Goal: Check status: Check status

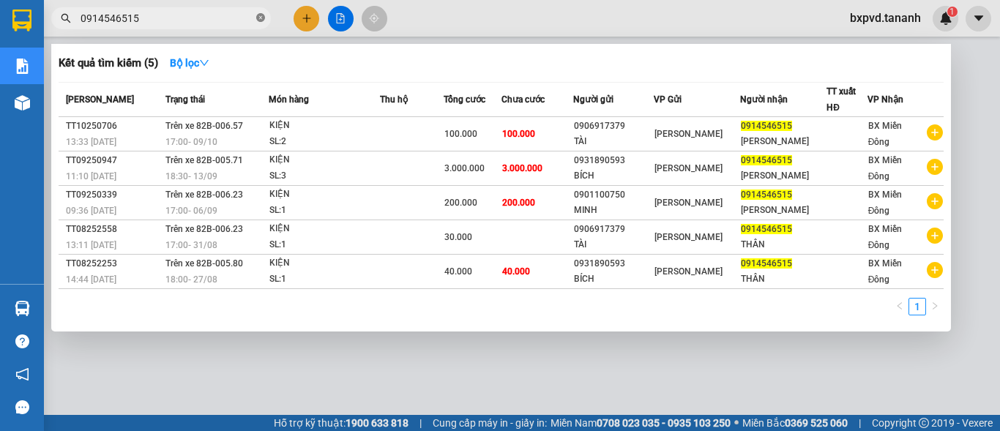
click at [261, 18] on icon "close-circle" at bounding box center [260, 17] width 9 height 9
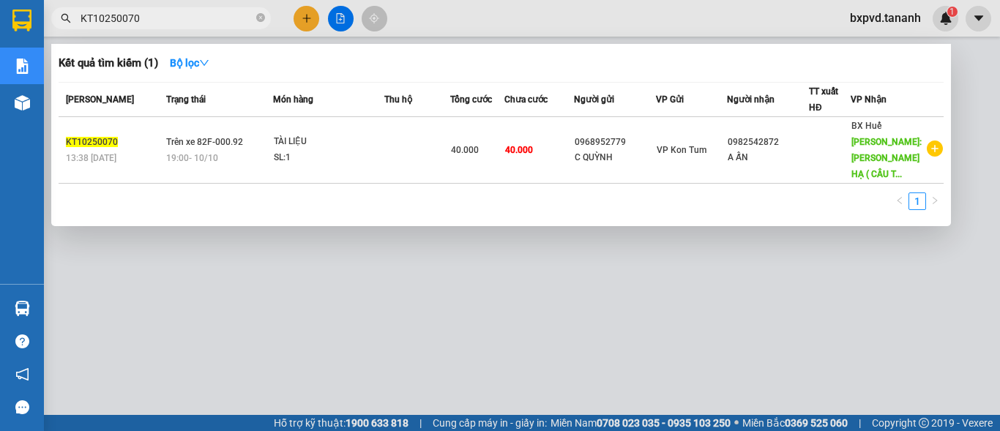
type input "KT10250070"
click at [257, 19] on icon "close-circle" at bounding box center [260, 17] width 9 height 9
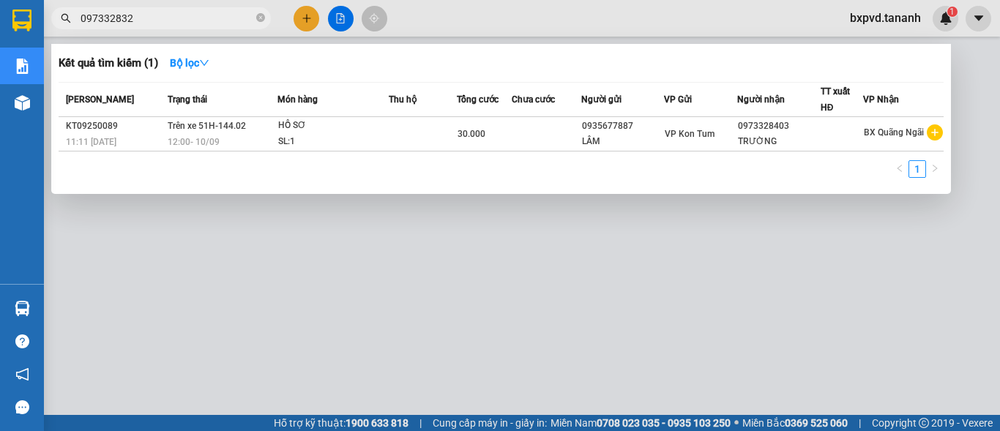
type input "0973328326"
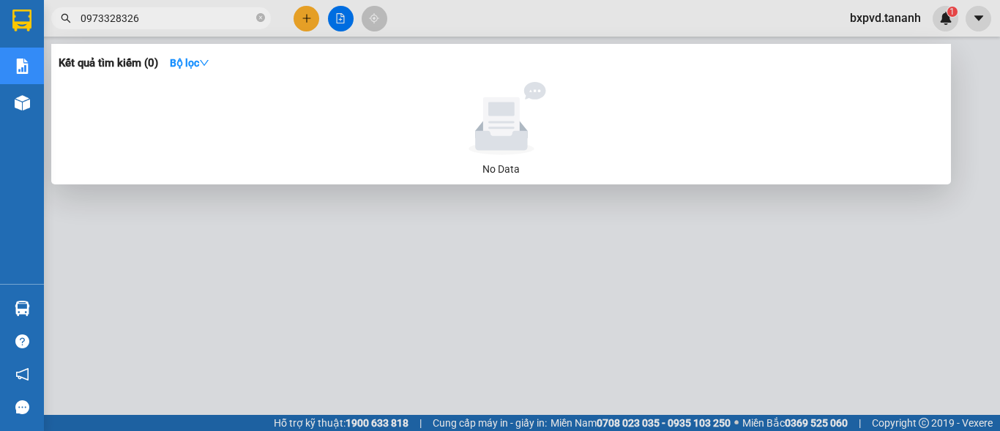
click at [236, 18] on input "0973328326" at bounding box center [167, 18] width 173 height 16
click at [260, 16] on icon "close-circle" at bounding box center [260, 17] width 9 height 9
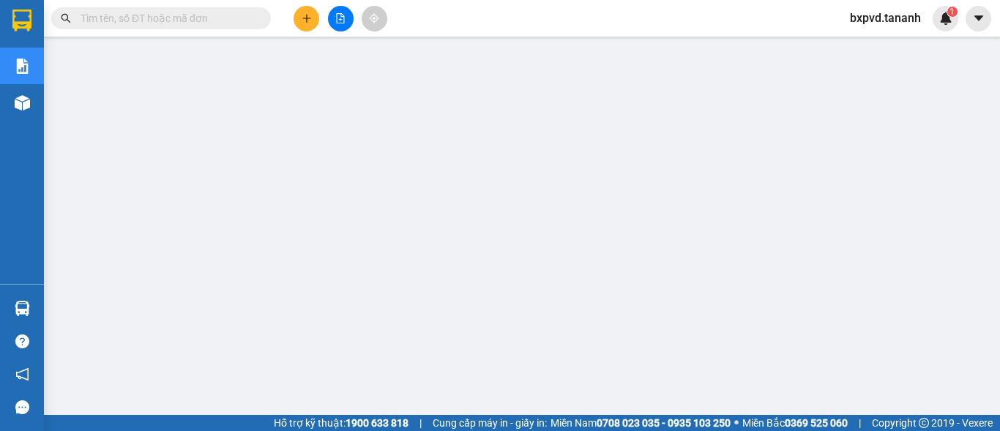
click at [170, 10] on input "text" at bounding box center [167, 18] width 173 height 16
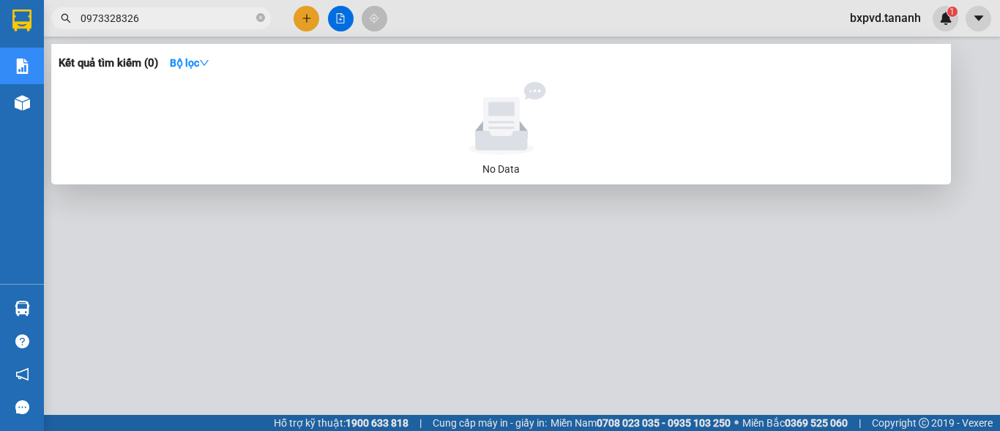
type input "0973328326"
click at [255, 22] on span "0973328326" at bounding box center [161, 18] width 220 height 22
click at [257, 15] on icon "close-circle" at bounding box center [260, 17] width 9 height 9
type input "75822"
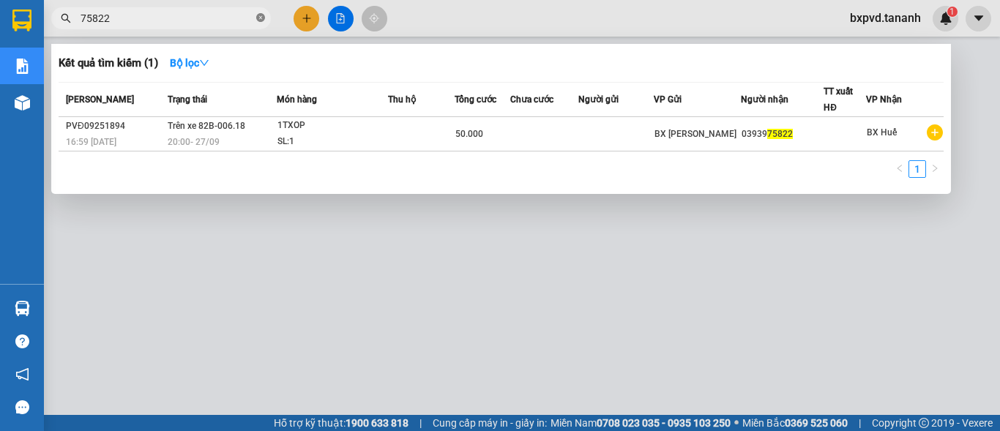
click at [258, 14] on icon "close-circle" at bounding box center [260, 17] width 9 height 9
type input "27778"
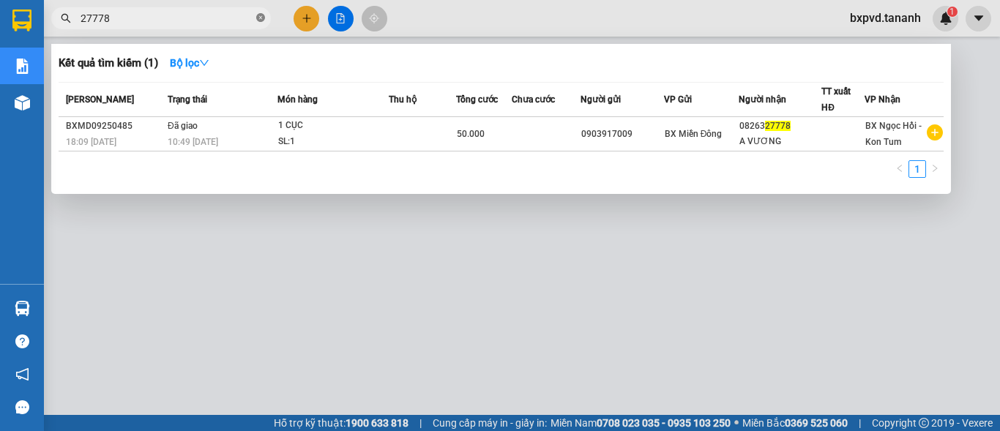
click at [262, 15] on icon "close-circle" at bounding box center [260, 17] width 9 height 9
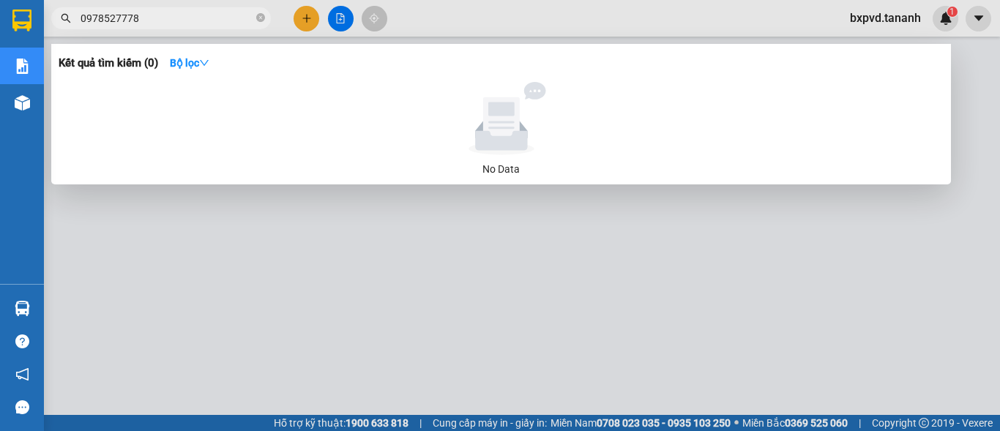
click at [191, 20] on input "0978527778" at bounding box center [167, 18] width 173 height 16
type input "0978527778"
click at [262, 19] on icon "close-circle" at bounding box center [260, 17] width 9 height 9
click at [176, 21] on input "0396096187" at bounding box center [167, 18] width 173 height 16
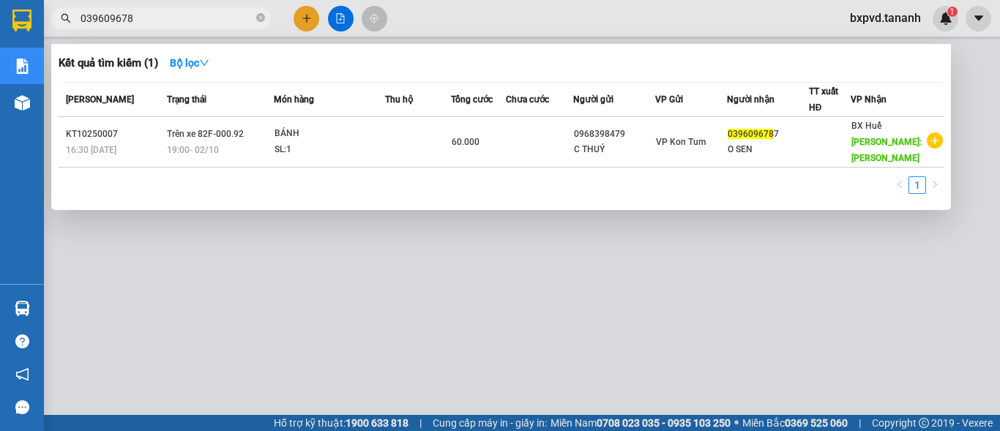
type input "0396096787"
click at [263, 18] on icon "close-circle" at bounding box center [260, 17] width 9 height 9
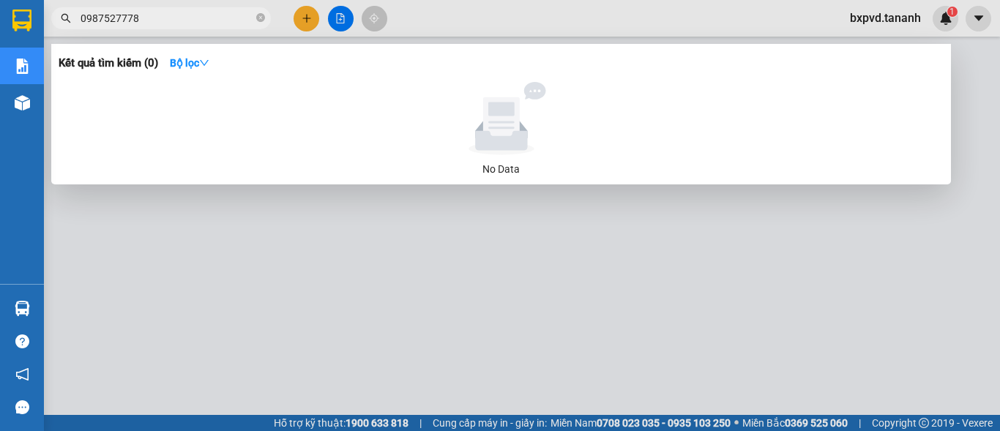
type input "0987527778"
click at [513, 18] on div at bounding box center [500, 215] width 1000 height 431
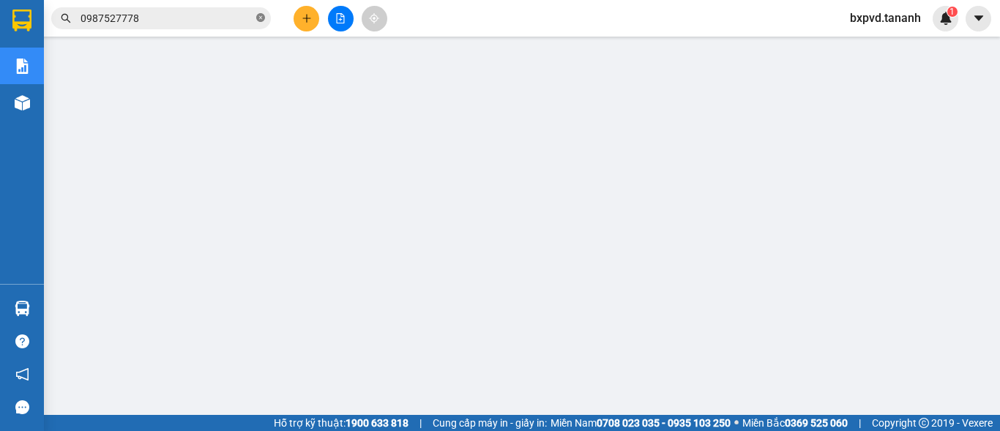
click at [264, 18] on icon "close-circle" at bounding box center [260, 17] width 9 height 9
